Goal: Transaction & Acquisition: Purchase product/service

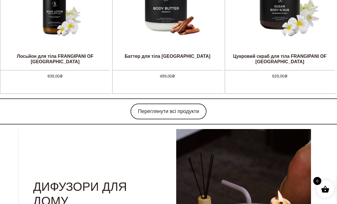
scroll to position [579, 0]
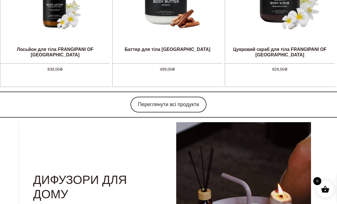
click at [180, 101] on link "Переглянути всі продукти" at bounding box center [169, 105] width 76 height 16
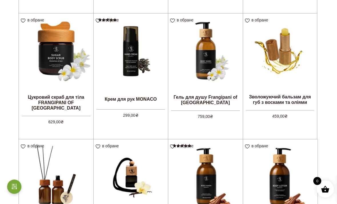
scroll to position [345, 0]
click at [317, 74] on img at bounding box center [280, 50] width 74 height 74
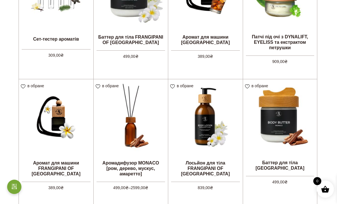
scroll to position [0, 0]
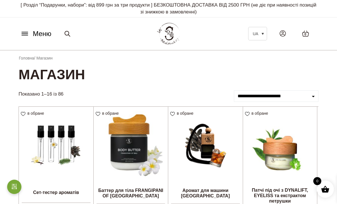
click at [24, 35] on icon at bounding box center [24, 34] width 9 height 6
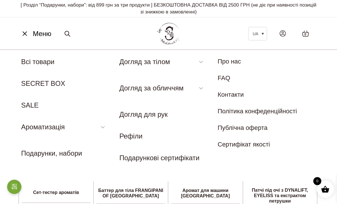
click at [160, 103] on link "Лосьйон для тіла" at bounding box center [143, 106] width 46 height 6
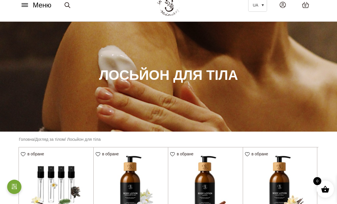
scroll to position [28, 0]
